Goal: Task Accomplishment & Management: Use online tool/utility

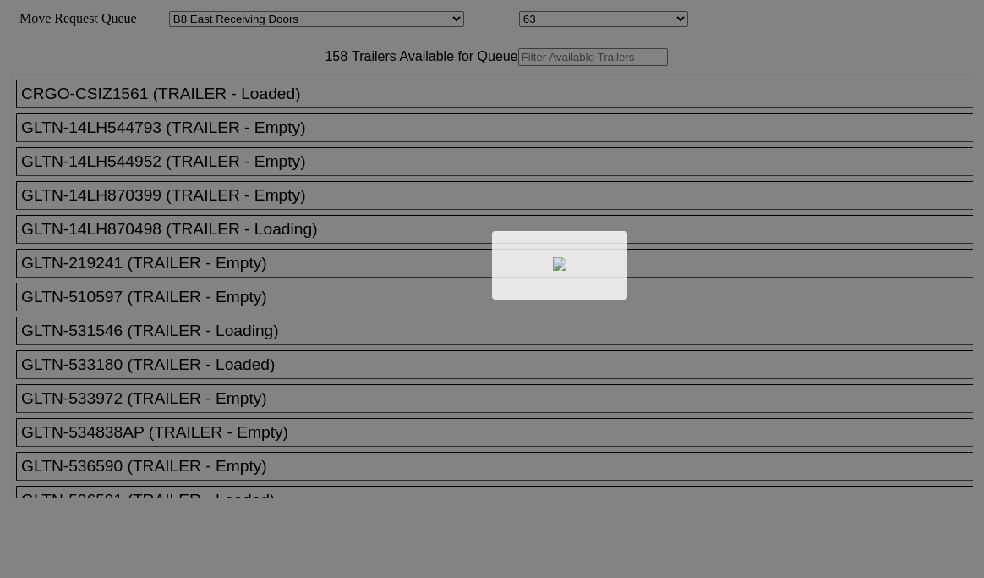
select select "536"
select select "8231"
click at [285, 96] on div at bounding box center [492, 289] width 984 height 578
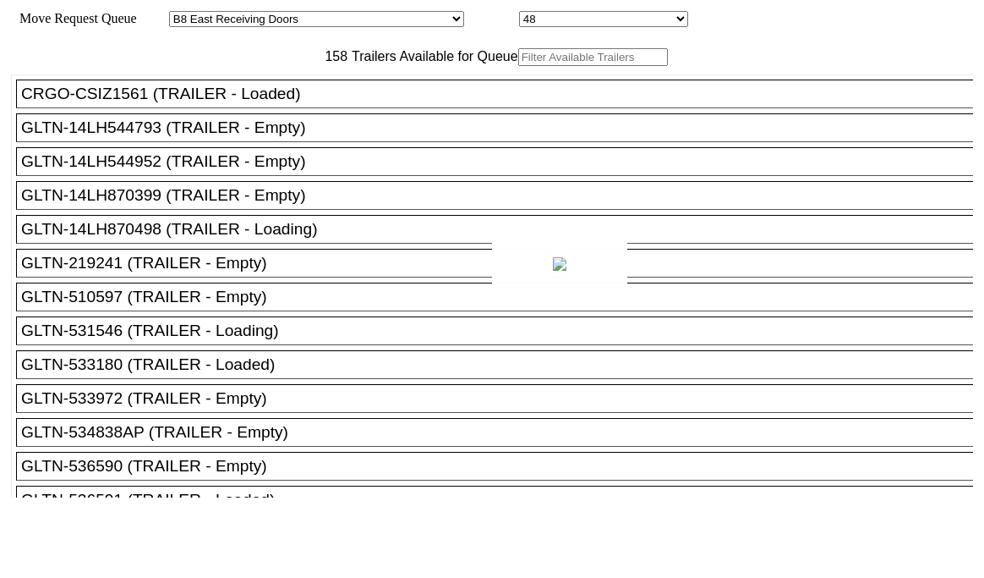
click at [255, 95] on div at bounding box center [492, 289] width 984 height 578
click at [518, 66] on input "text" at bounding box center [593, 57] width 150 height 18
paste input "UETU7313626"
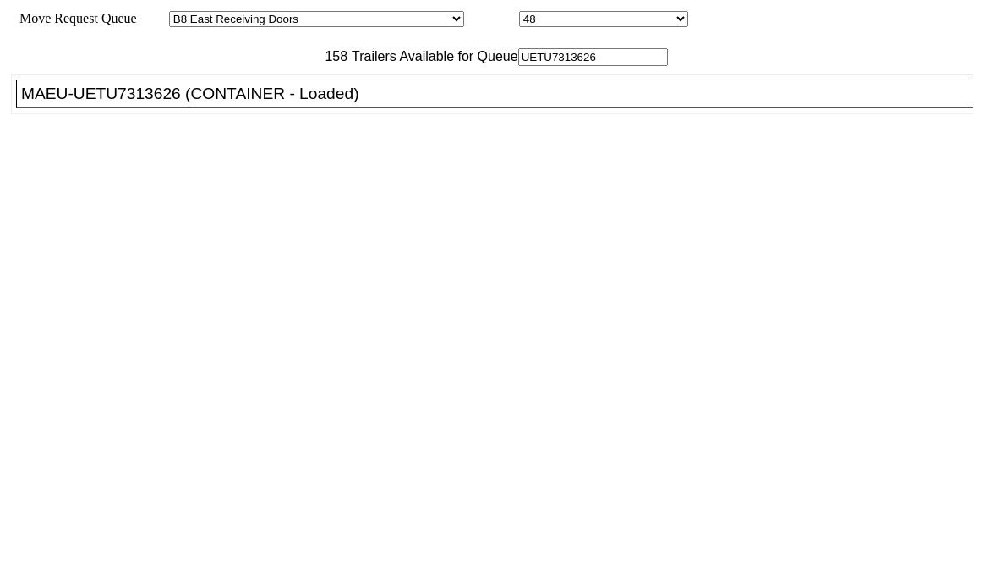
type input "UETU7313626"
click at [215, 103] on div "MAEU-UETU7313626 (CONTAINER - Loaded)" at bounding box center [502, 94] width 962 height 19
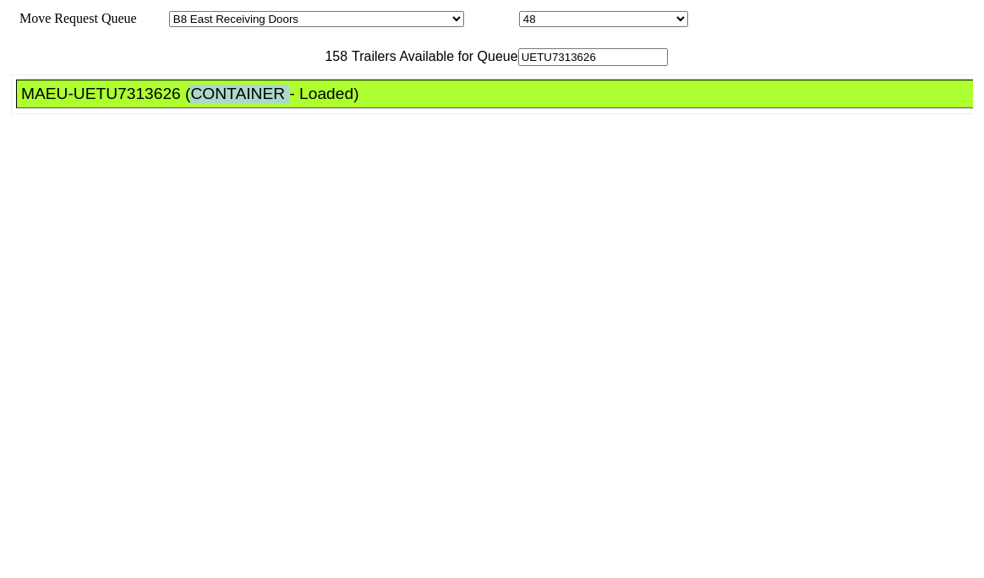
click at [215, 103] on div "MAEU-UETU7313626 (CONTAINER - Loaded)" at bounding box center [502, 94] width 962 height 19
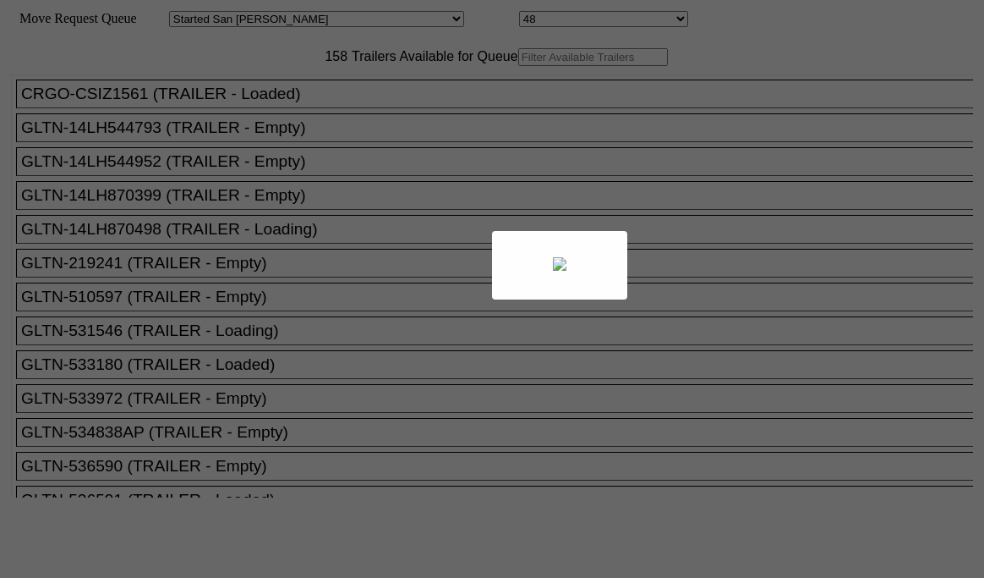
click at [280, 96] on body "Move Request Queue Area Started [GEOGRAPHIC_DATA][PERSON_NAME][PERSON_NAME] [GE…" at bounding box center [492, 285] width 971 height 557
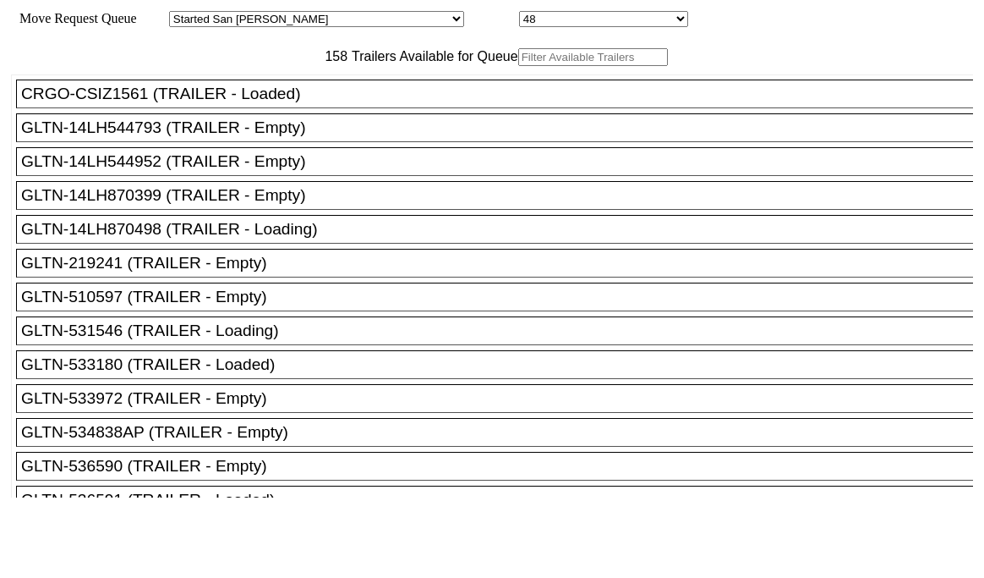
click at [518, 66] on input "text" at bounding box center [593, 57] width 150 height 18
paste input "M48085"
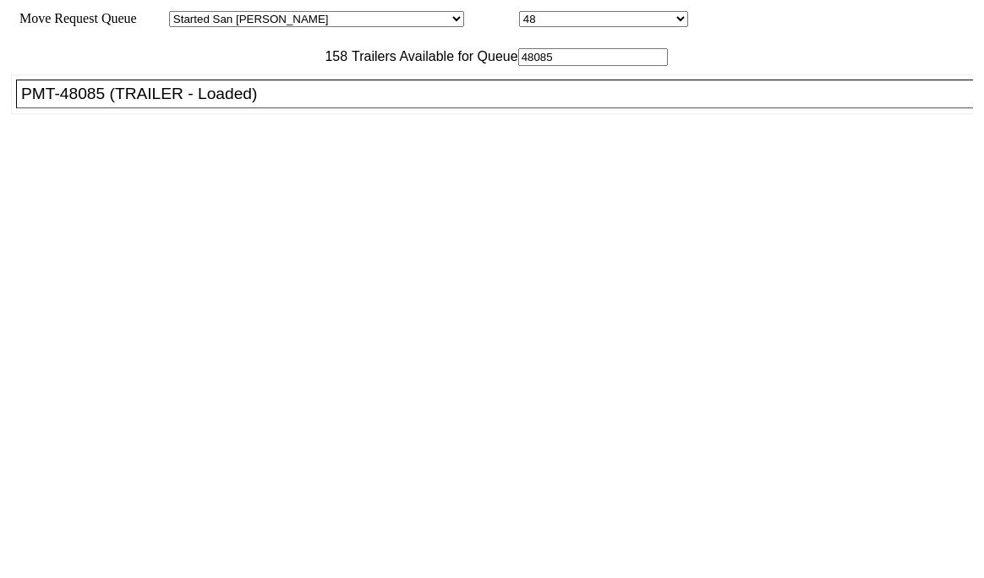
type input "48085"
click at [300, 103] on div "PMT-48085 (TRAILER - Loaded)" at bounding box center [502, 94] width 962 height 19
